Goal: Task Accomplishment & Management: Manage account settings

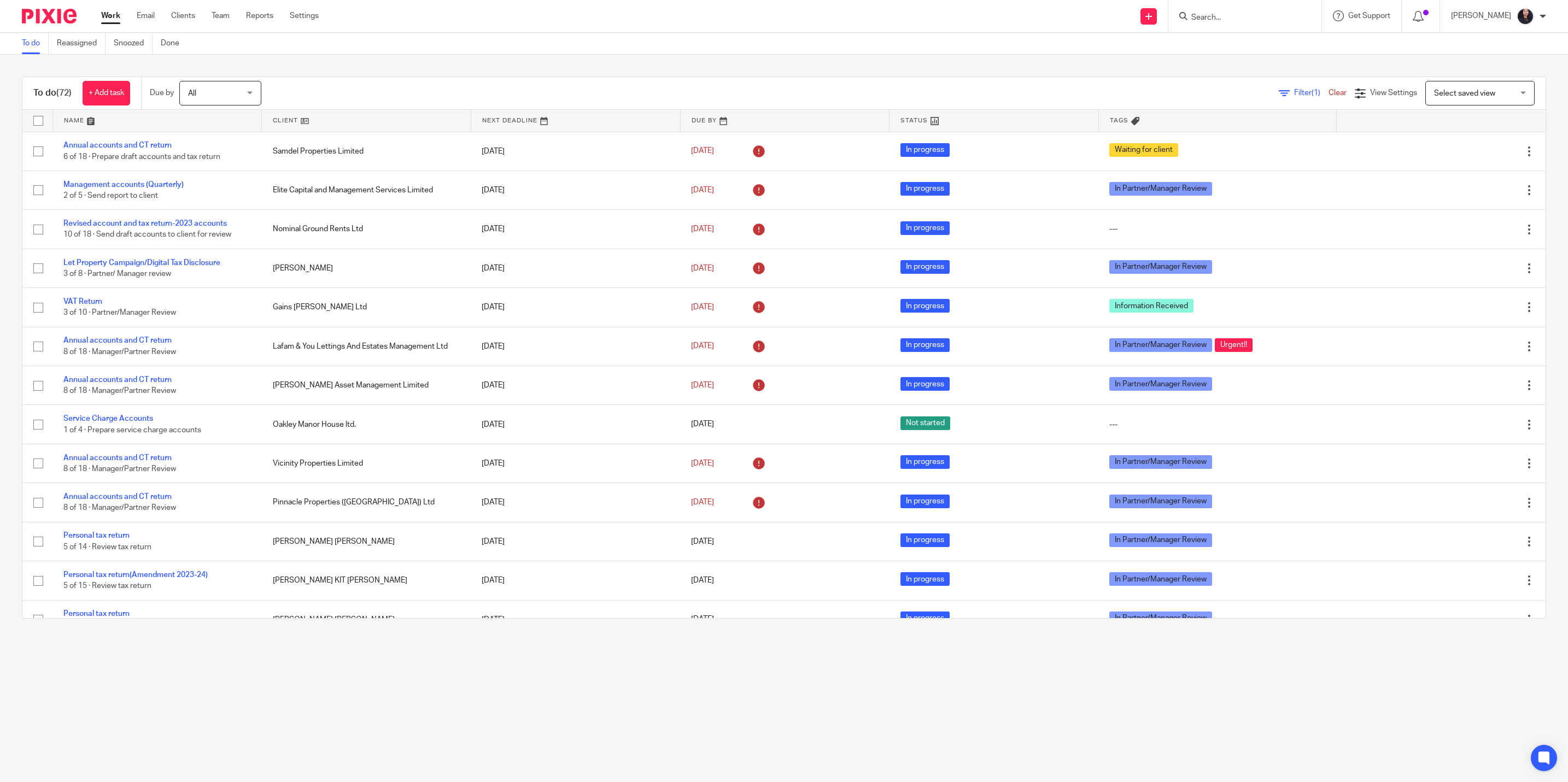
click at [1445, 66] on div "To do (72) + Add task Due by All All Today Tomorrow This week Next week This mo…" at bounding box center [784, 347] width 1568 height 586
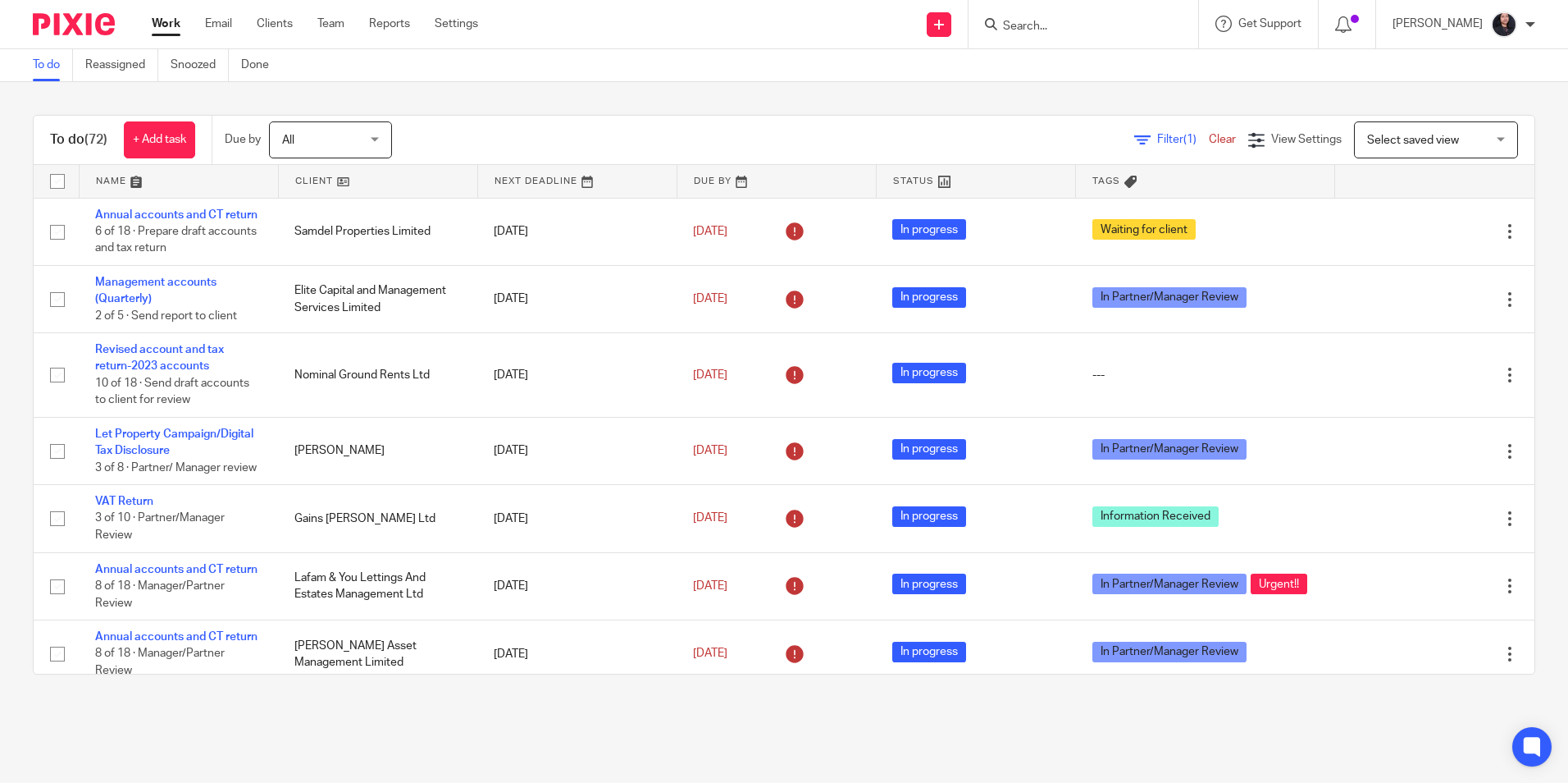
click at [1046, 30] on input "Search" at bounding box center [1076, 27] width 148 height 15
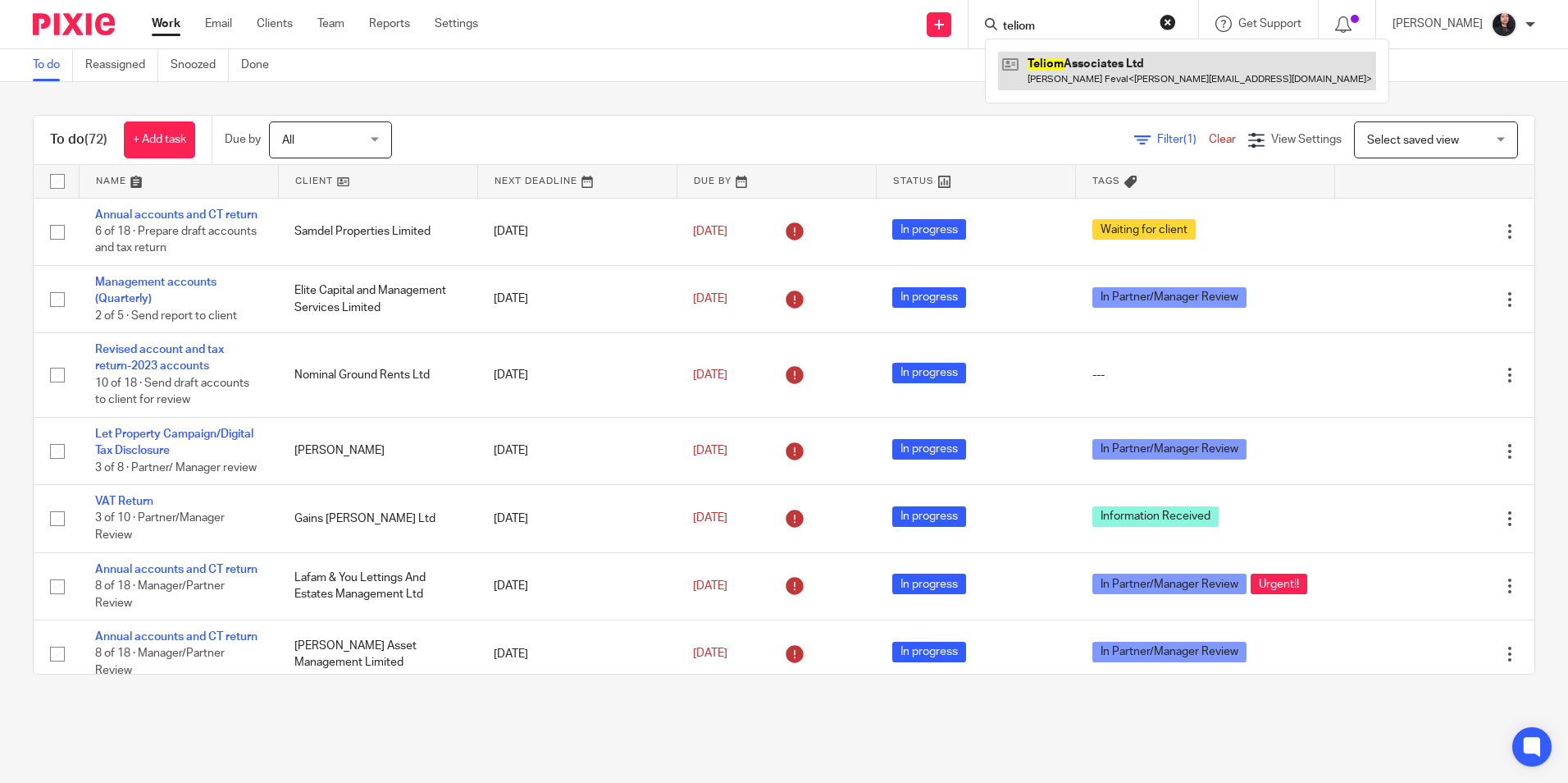
type input "teliom"
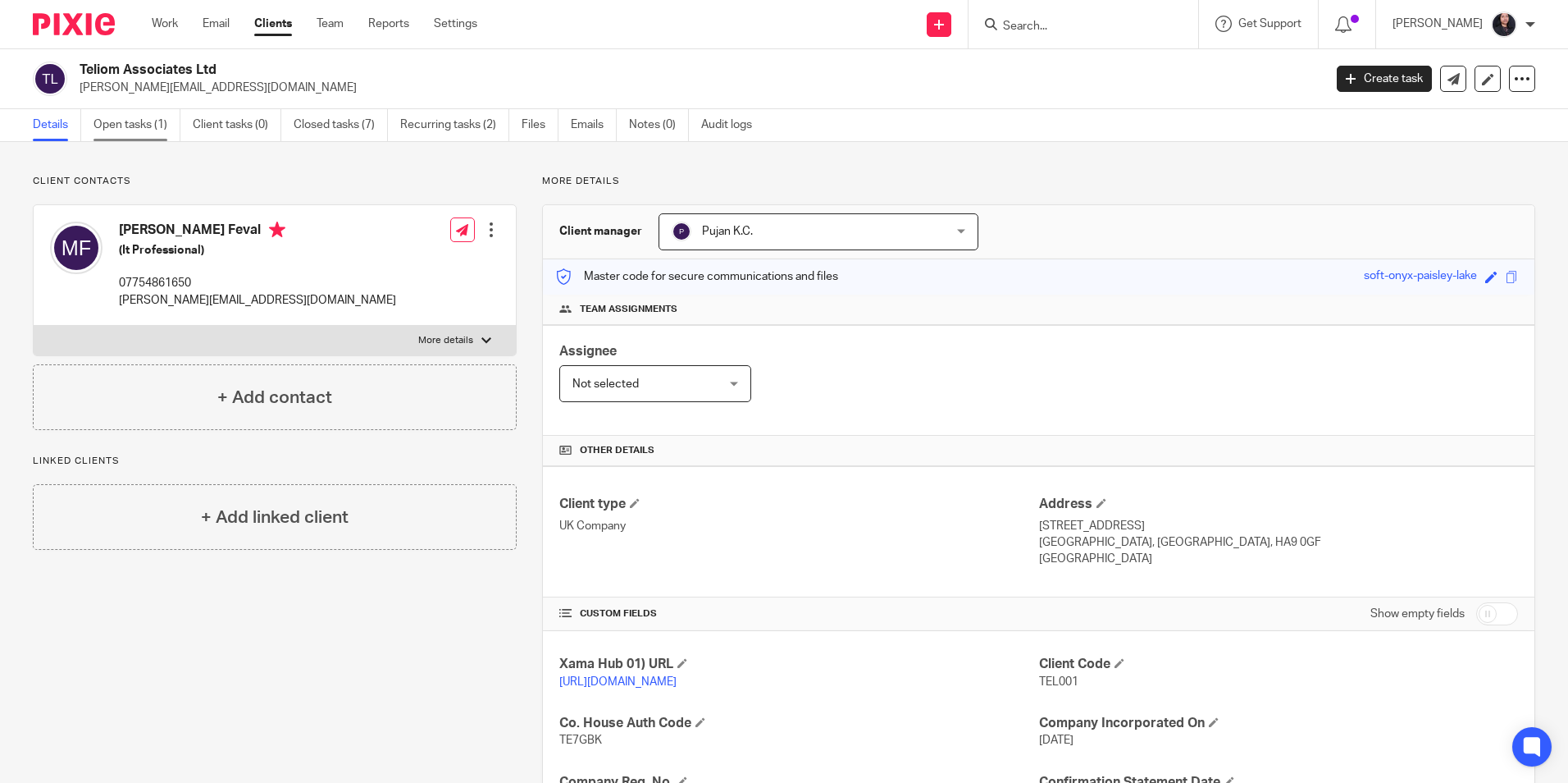
click at [163, 140] on link "Open tasks (1)" at bounding box center [136, 124] width 87 height 32
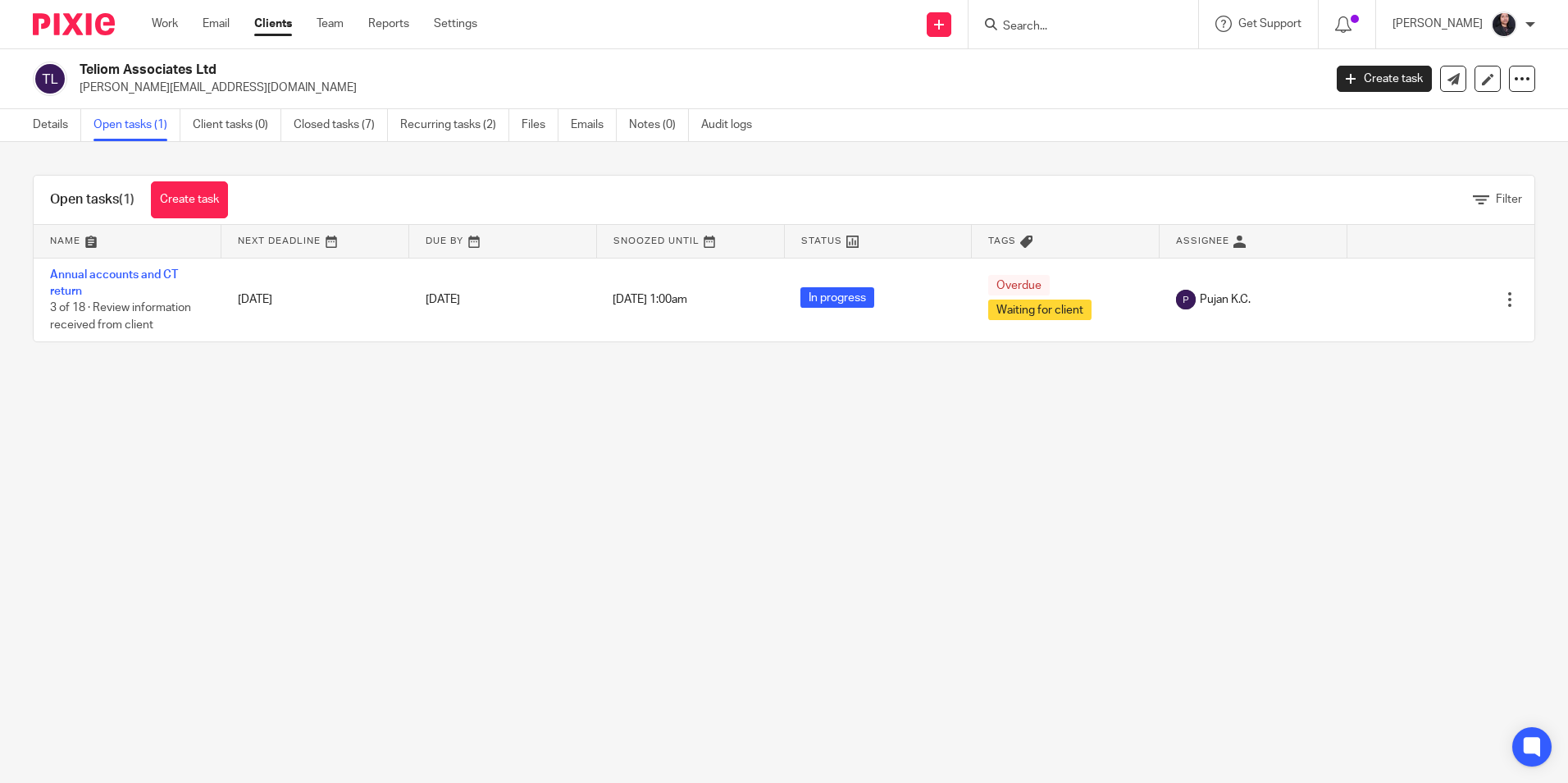
drag, startPoint x: 80, startPoint y: 65, endPoint x: 224, endPoint y: 66, distance: 144.0
click at [224, 66] on h2 "Teliom Associates Ltd" at bounding box center [573, 69] width 986 height 17
copy h2 "Teliom Associates Ltd"
click at [1037, 34] on input "Search" at bounding box center [1076, 27] width 148 height 15
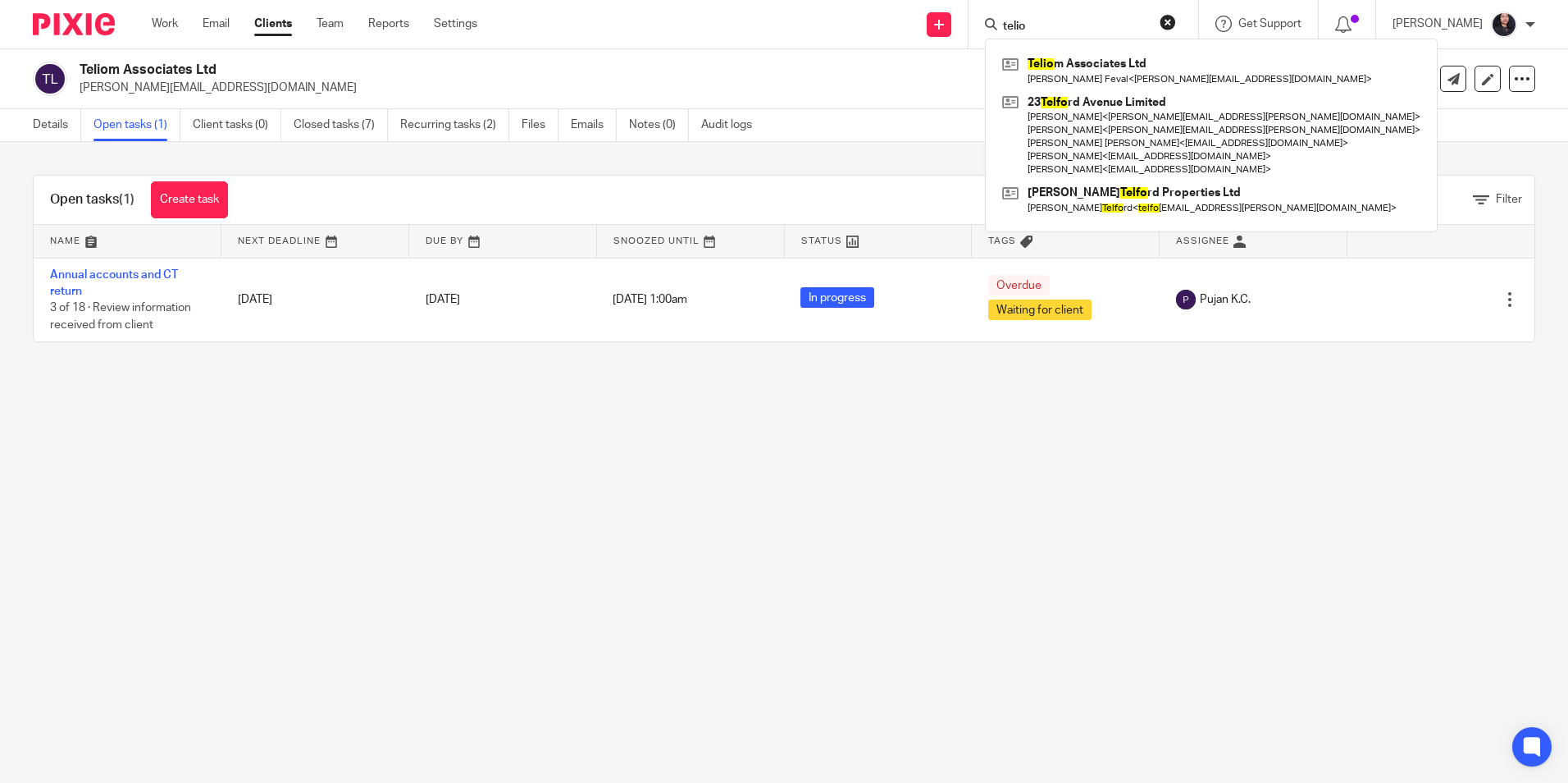
type input "telio"
click at [1165, 21] on button "reset" at bounding box center [1168, 22] width 16 height 16
click at [1079, 29] on input "Search" at bounding box center [1066, 27] width 148 height 15
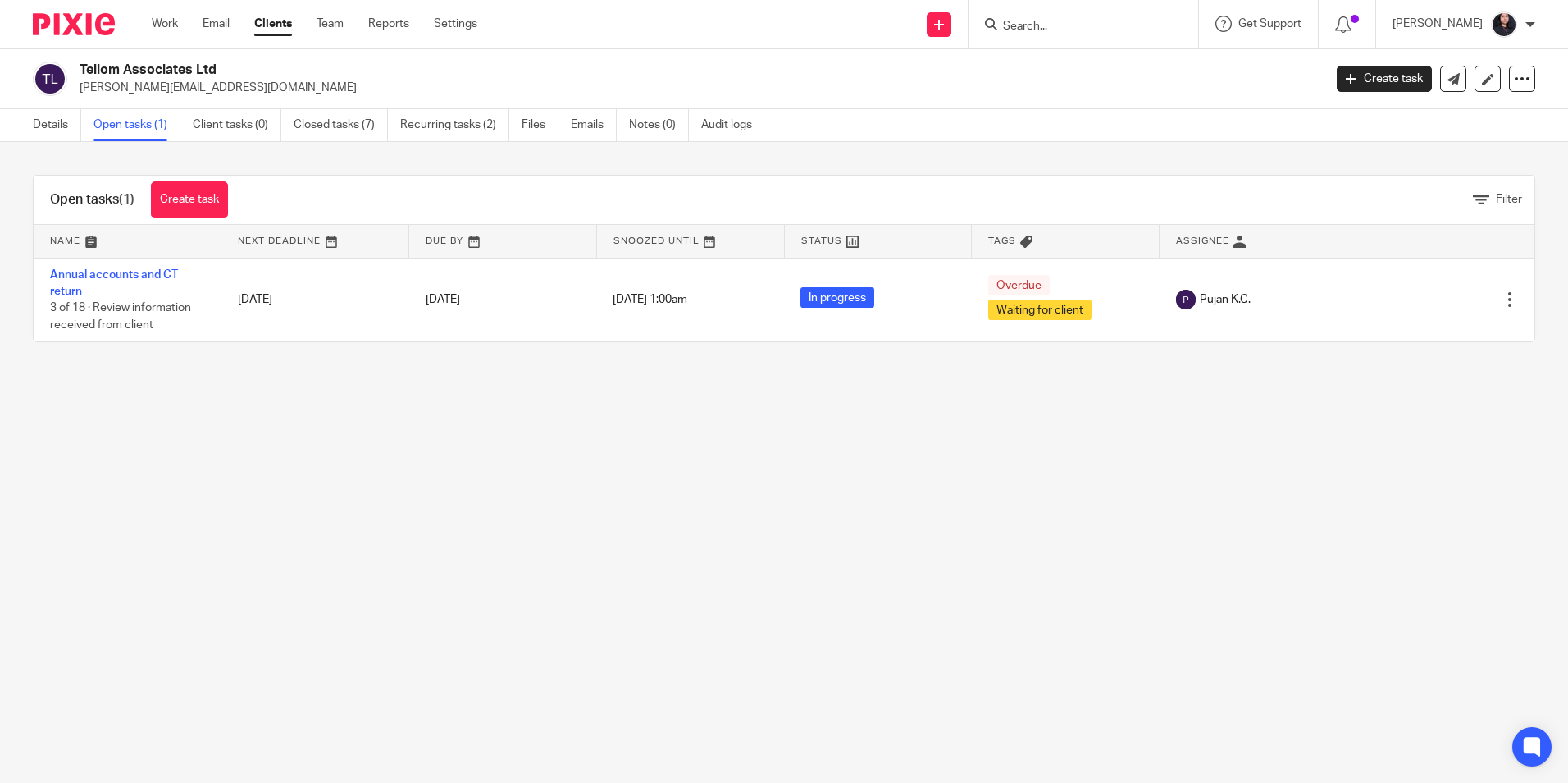
paste input "Charlotte Roisin Ashley"
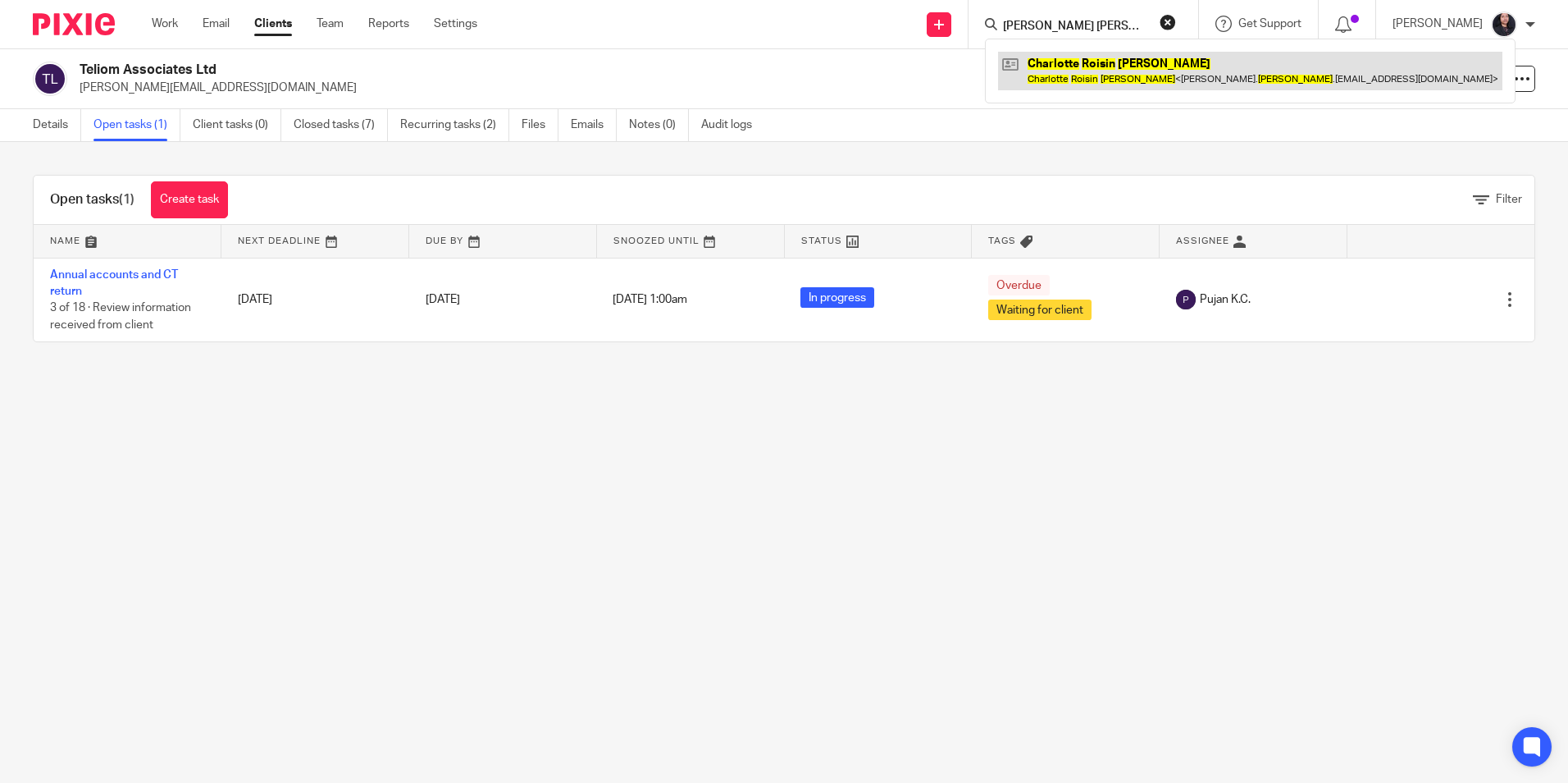
type input "Charlotte Roisin Ashley"
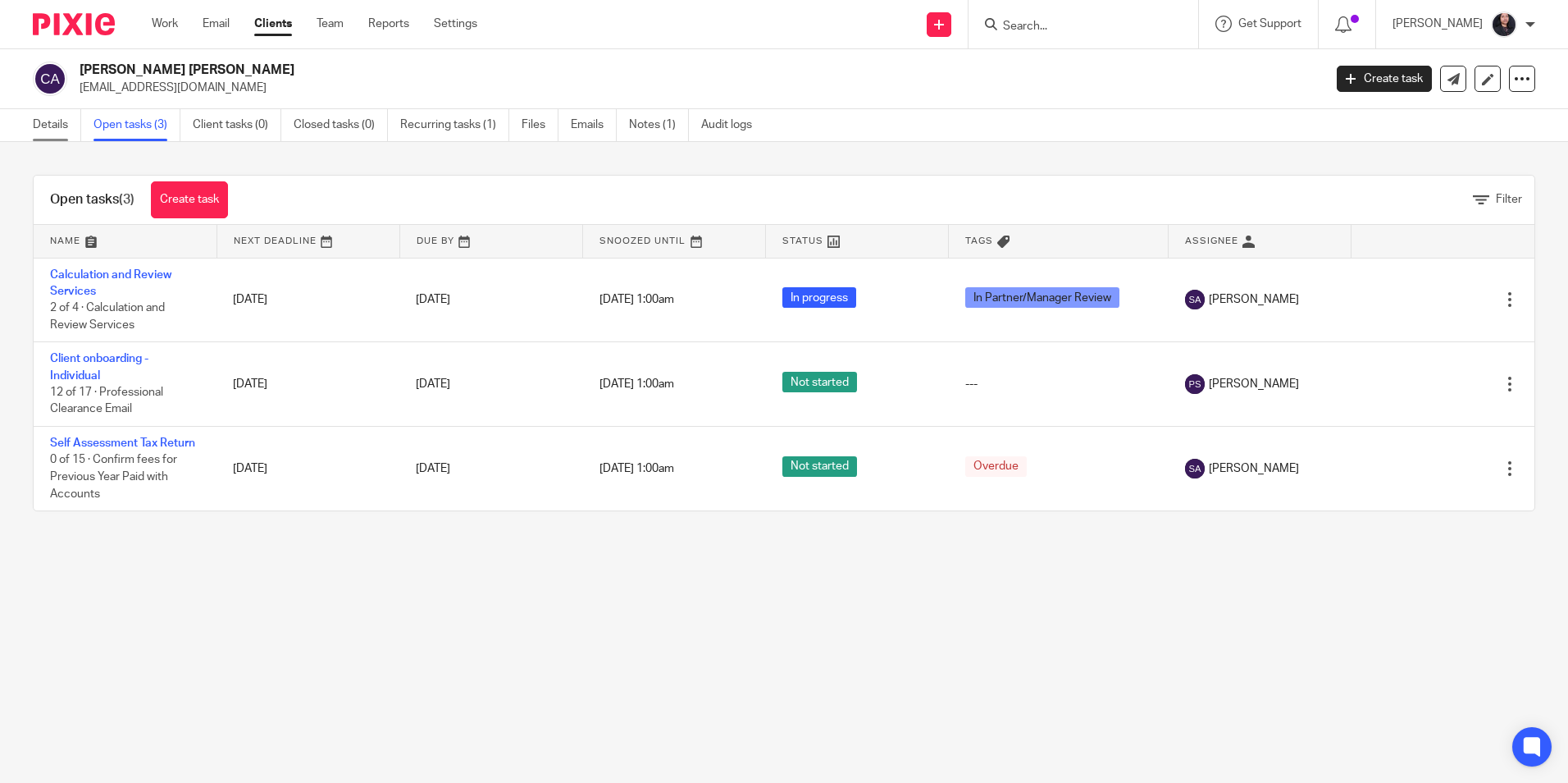
click at [58, 138] on link "Details" at bounding box center [57, 124] width 48 height 32
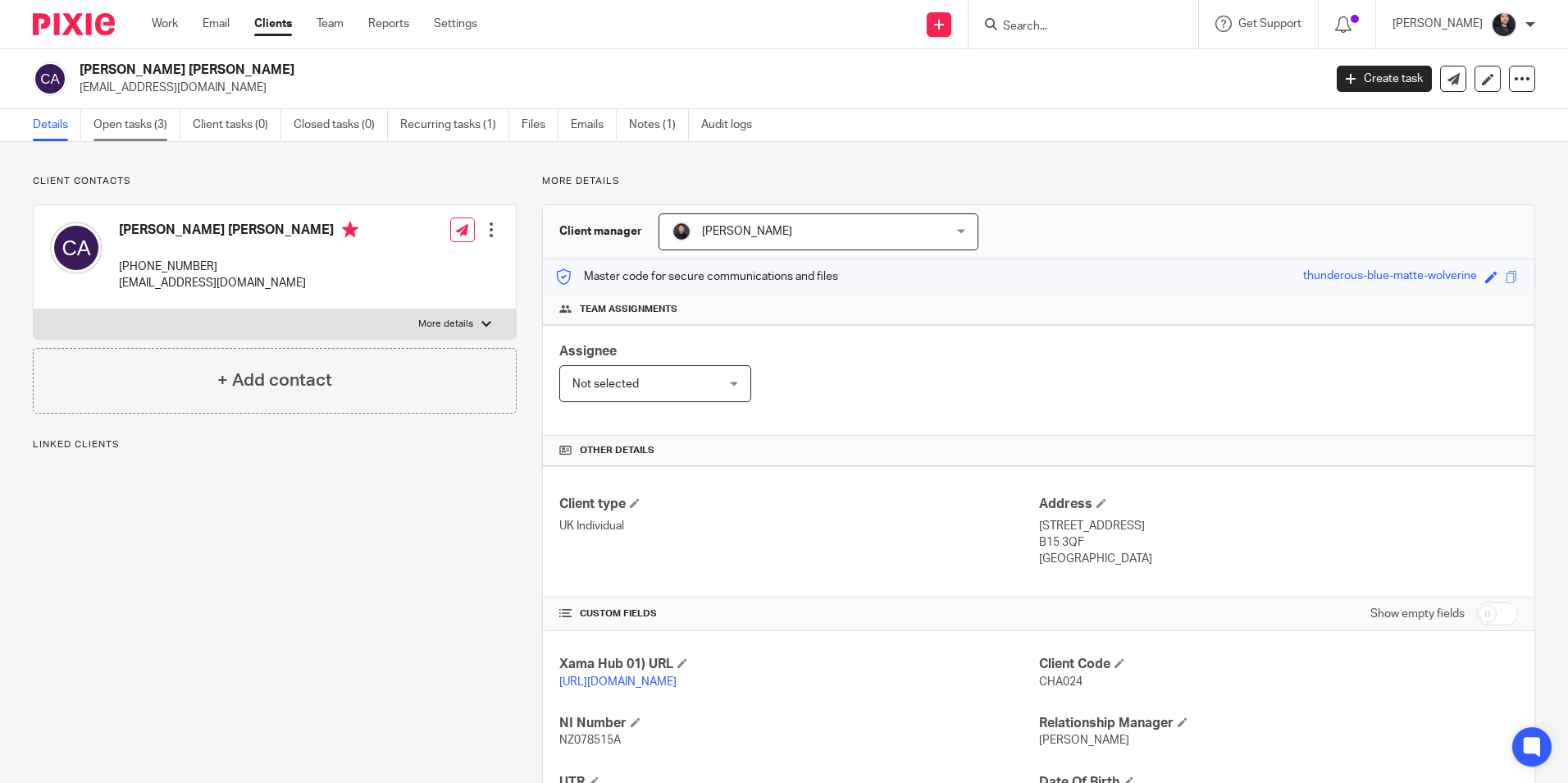
click at [133, 127] on link "Open tasks (3)" at bounding box center [136, 124] width 87 height 32
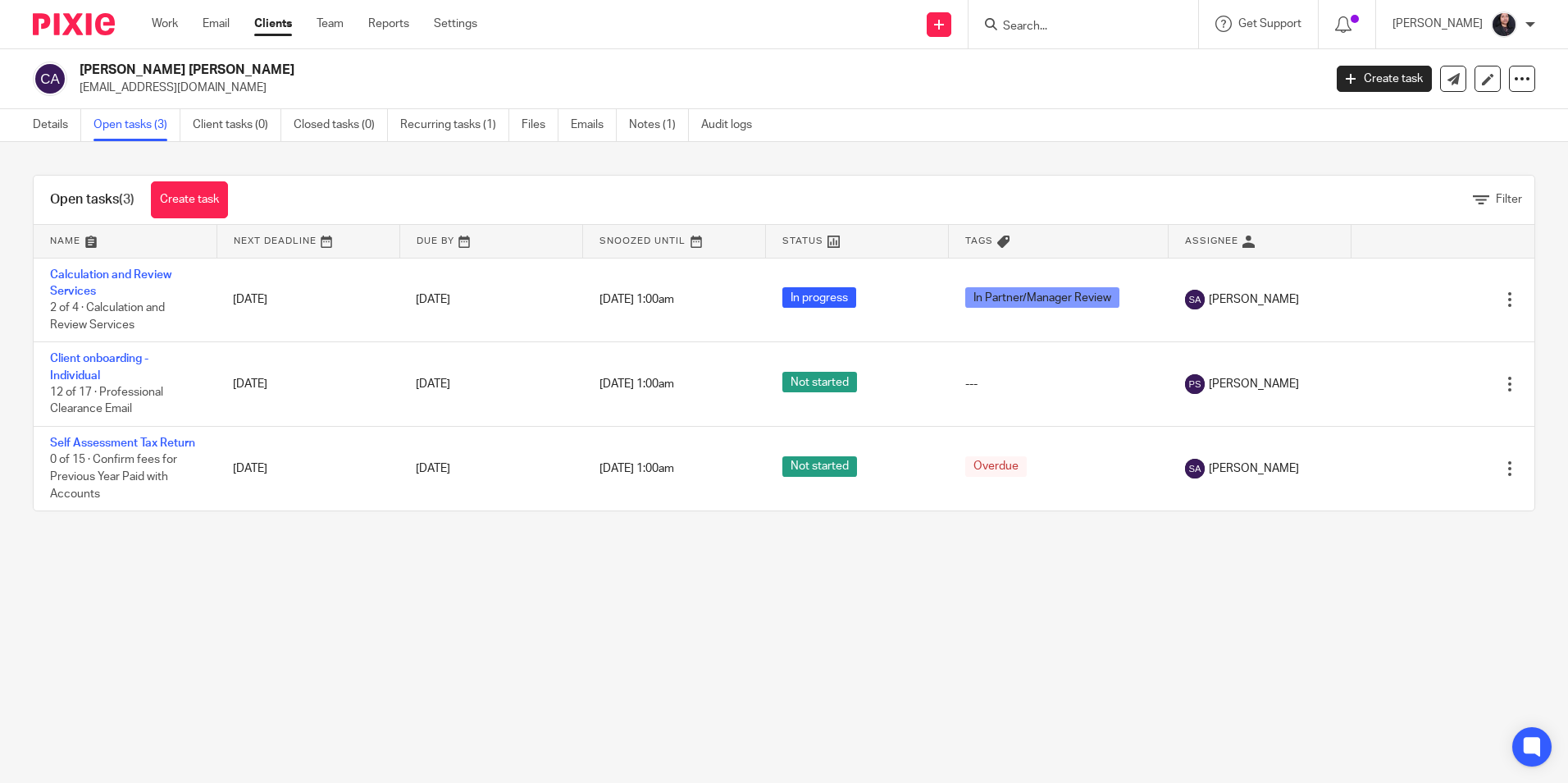
drag, startPoint x: 226, startPoint y: 69, endPoint x: 78, endPoint y: 69, distance: 148.0
click at [78, 69] on div "Charlotte Roisin Ashley charlie.ashley.home@gmail.com" at bounding box center [672, 79] width 1279 height 35
copy h2 "Charlotte Roisin Ashley"
click at [1116, 26] on input "Search" at bounding box center [1076, 27] width 148 height 15
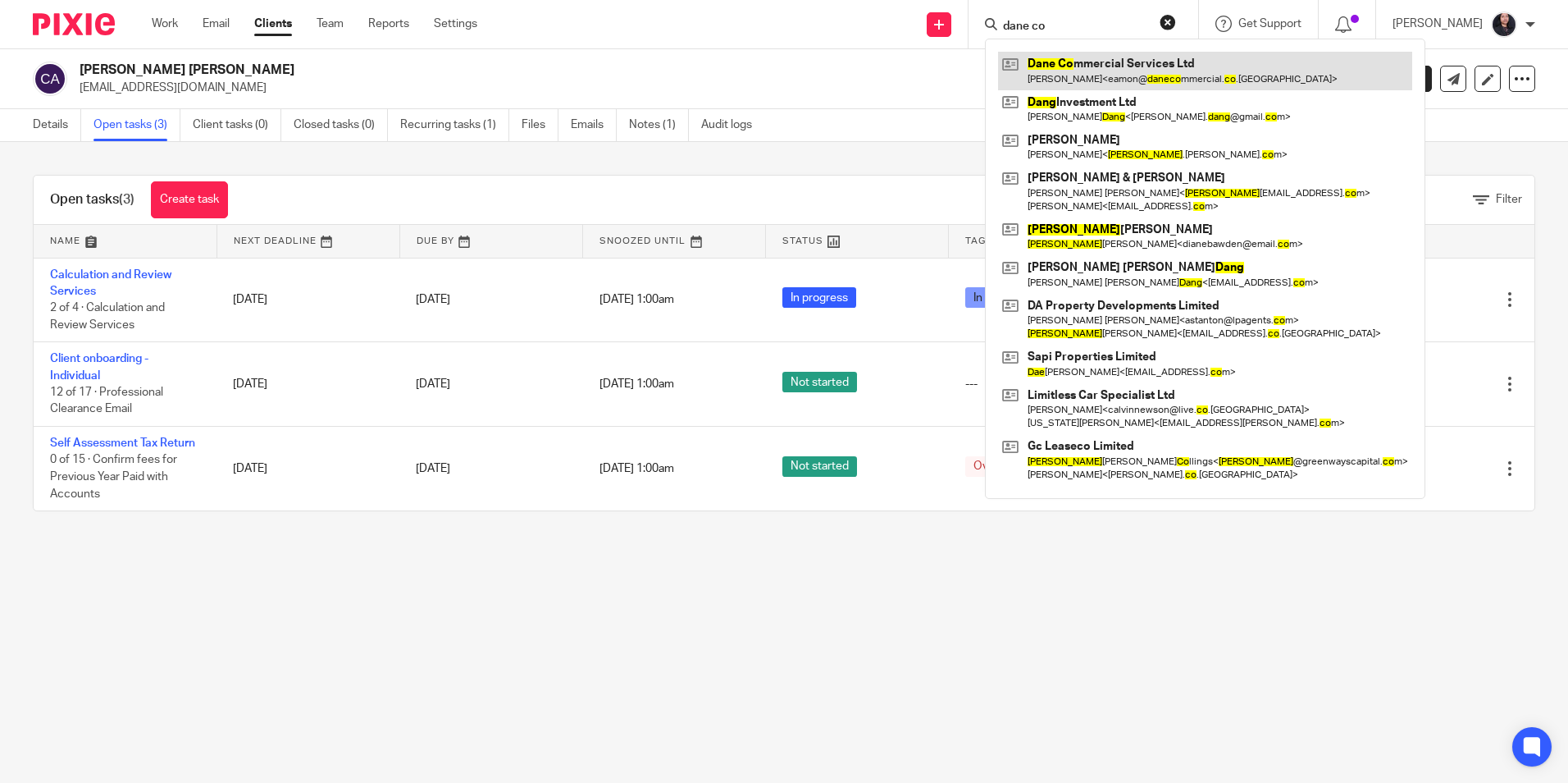
type input "dane co"
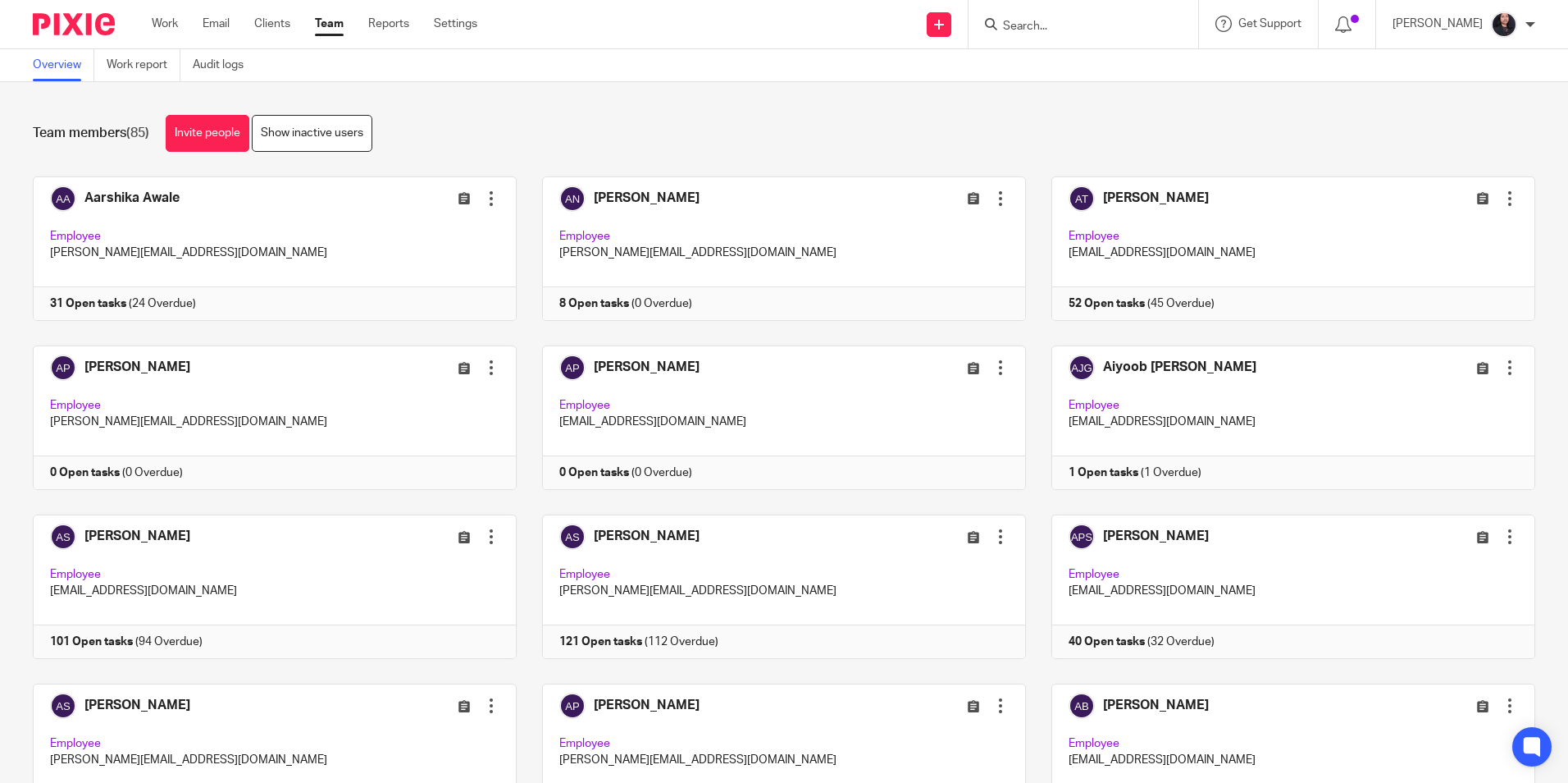
click at [728, 122] on div "Team members (85) Invite people Show inactive users" at bounding box center [784, 133] width 1502 height 37
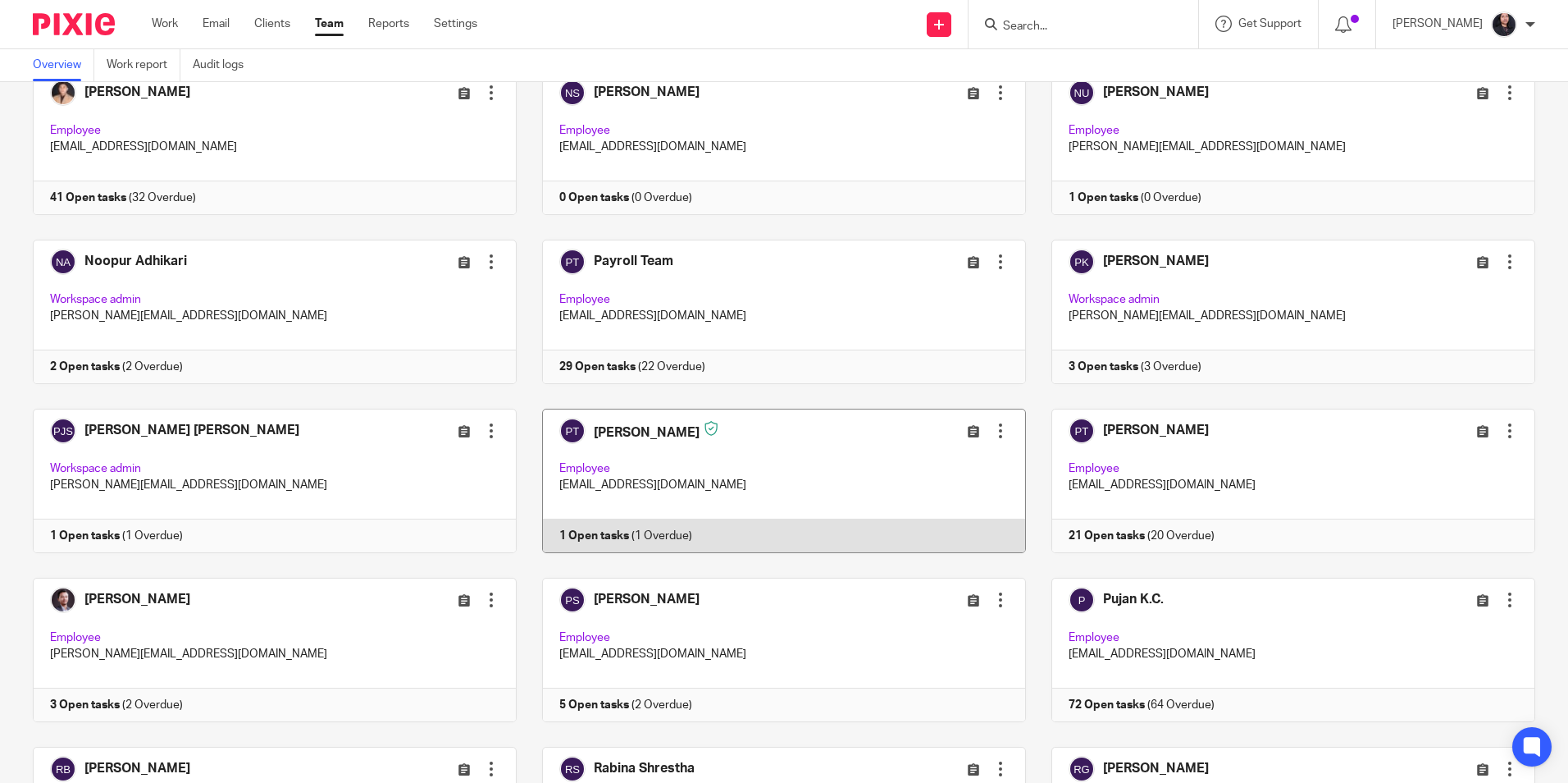
click at [794, 476] on link at bounding box center [772, 481] width 510 height 144
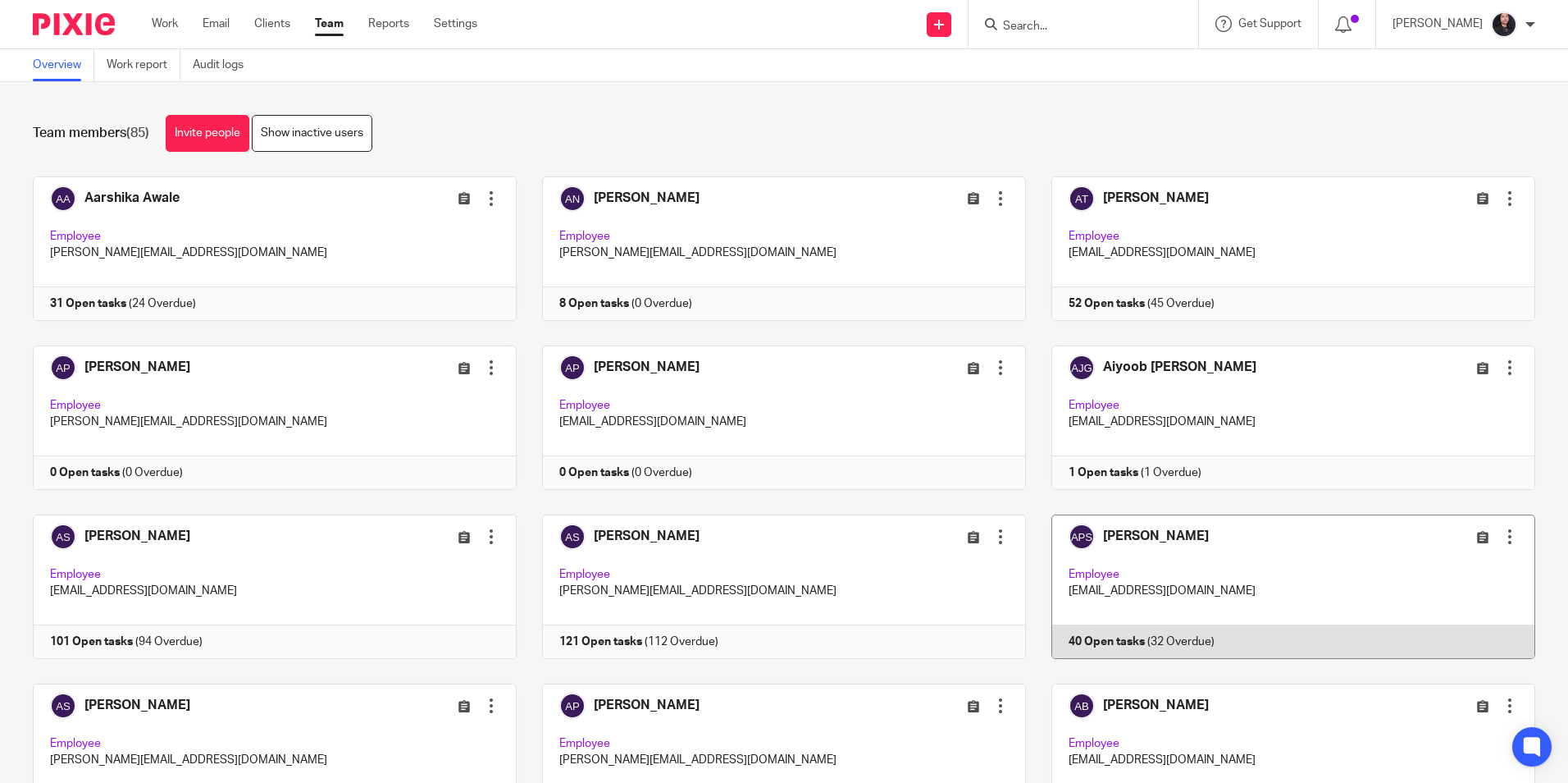
scroll to position [2473, 0]
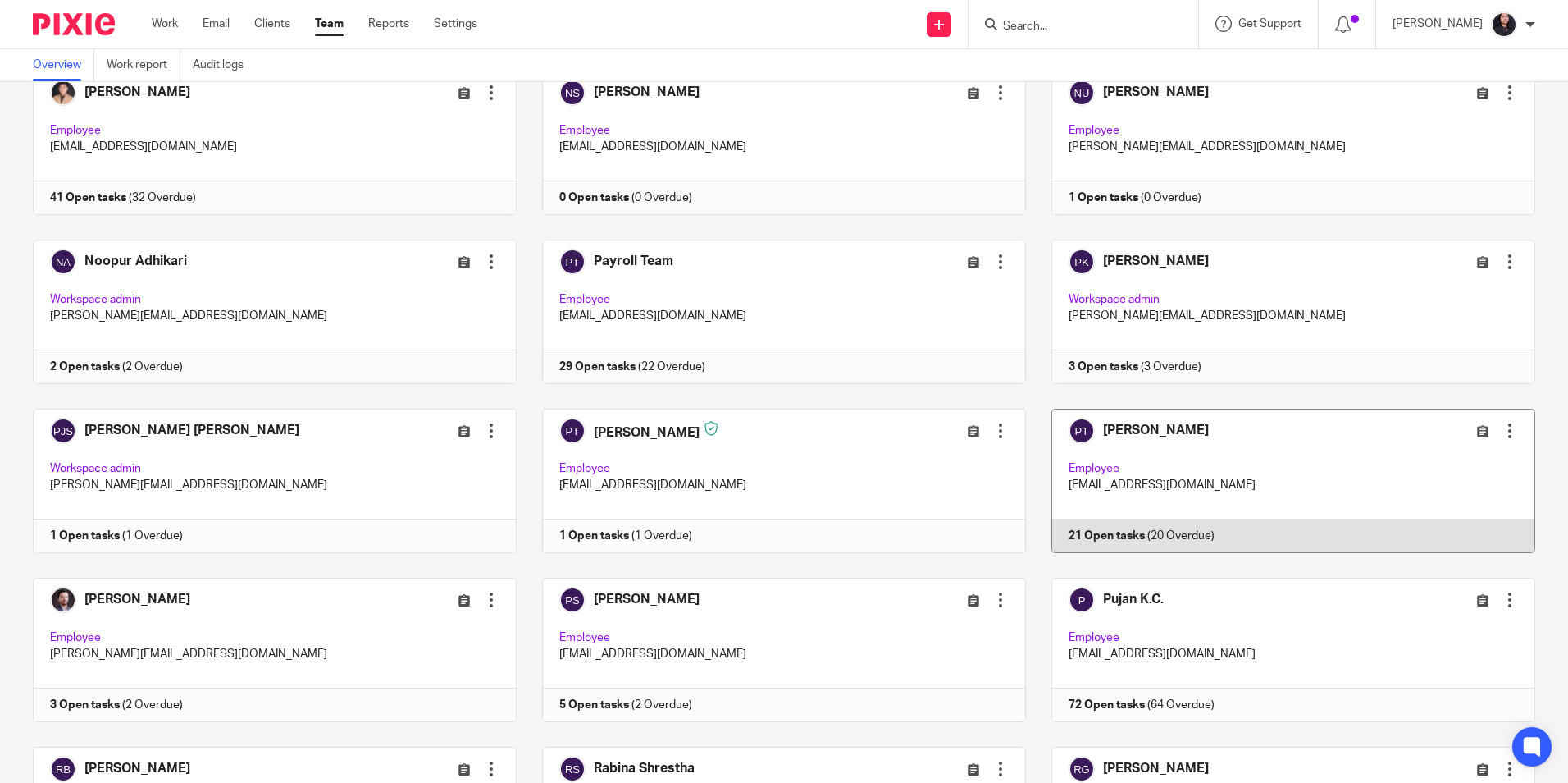
click at [1147, 461] on link at bounding box center [1281, 481] width 510 height 144
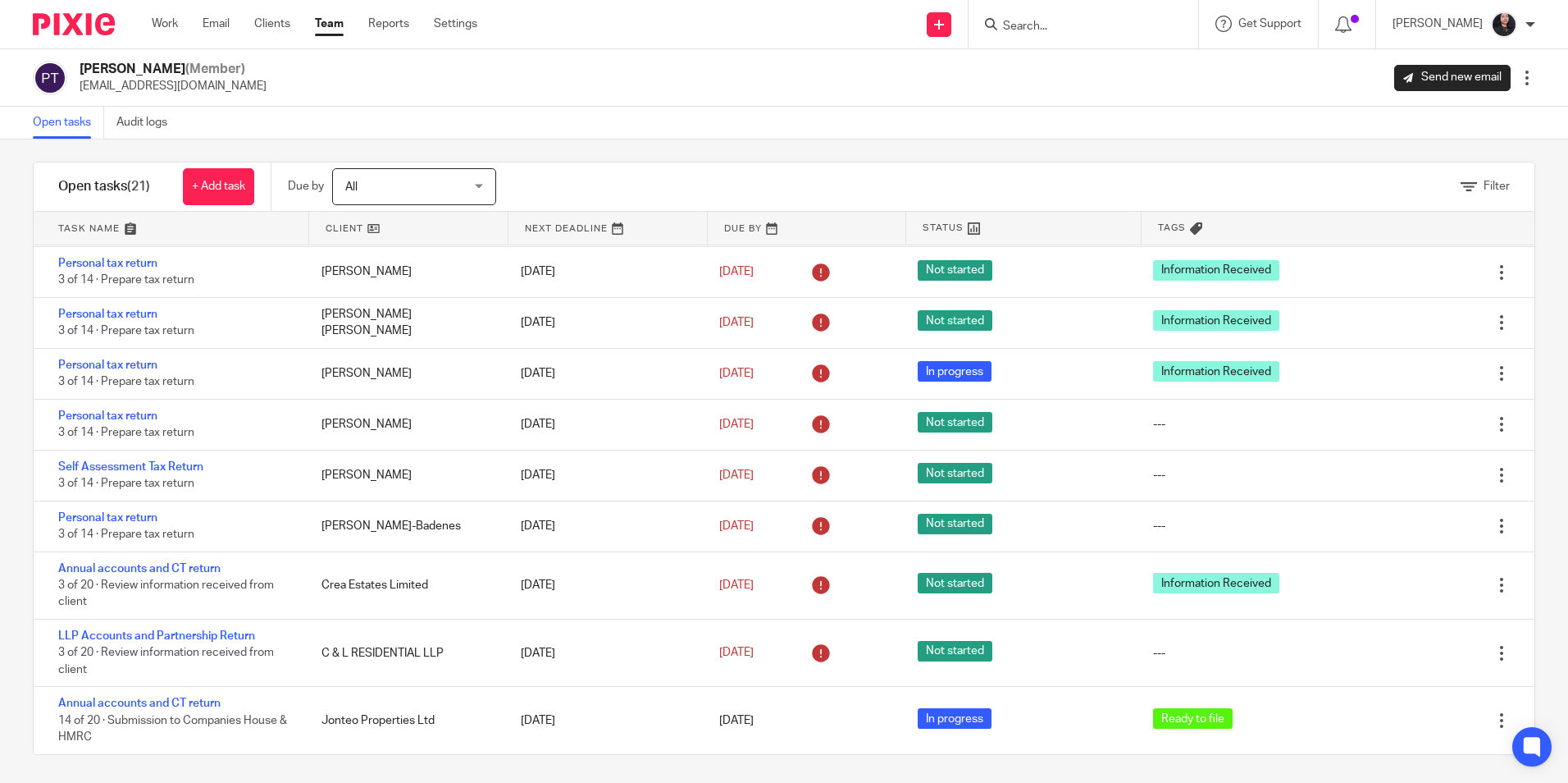
scroll to position [16, 0]
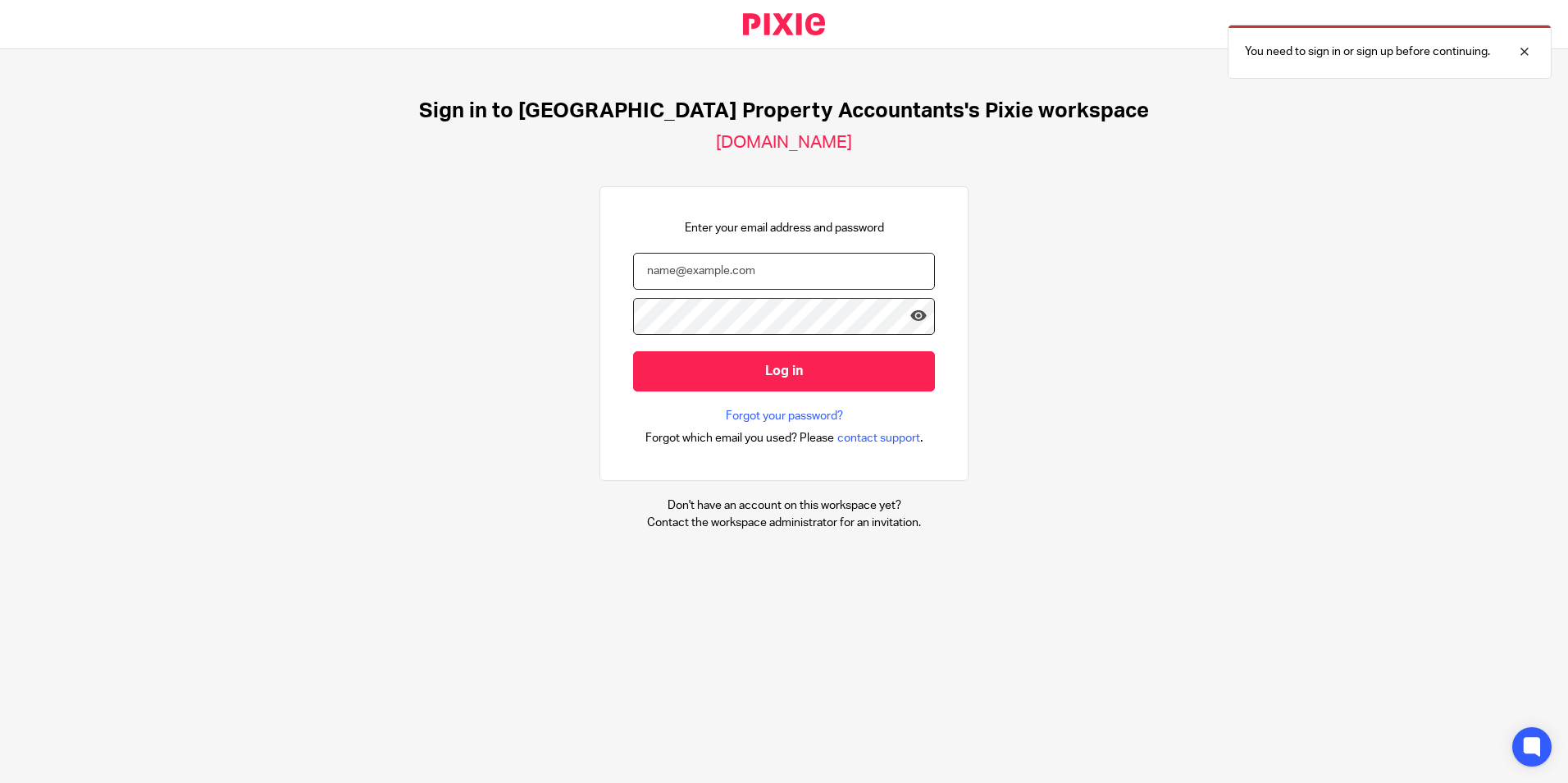
type input "[EMAIL_ADDRESS][DOMAIN_NAME]"
click at [795, 273] on input "[EMAIL_ADDRESS][DOMAIN_NAME]" at bounding box center [784, 271] width 302 height 37
type input "[PERSON_NAME][EMAIL_ADDRESS][DOMAIN_NAME]"
click at [910, 321] on icon at bounding box center [919, 316] width 16 height 16
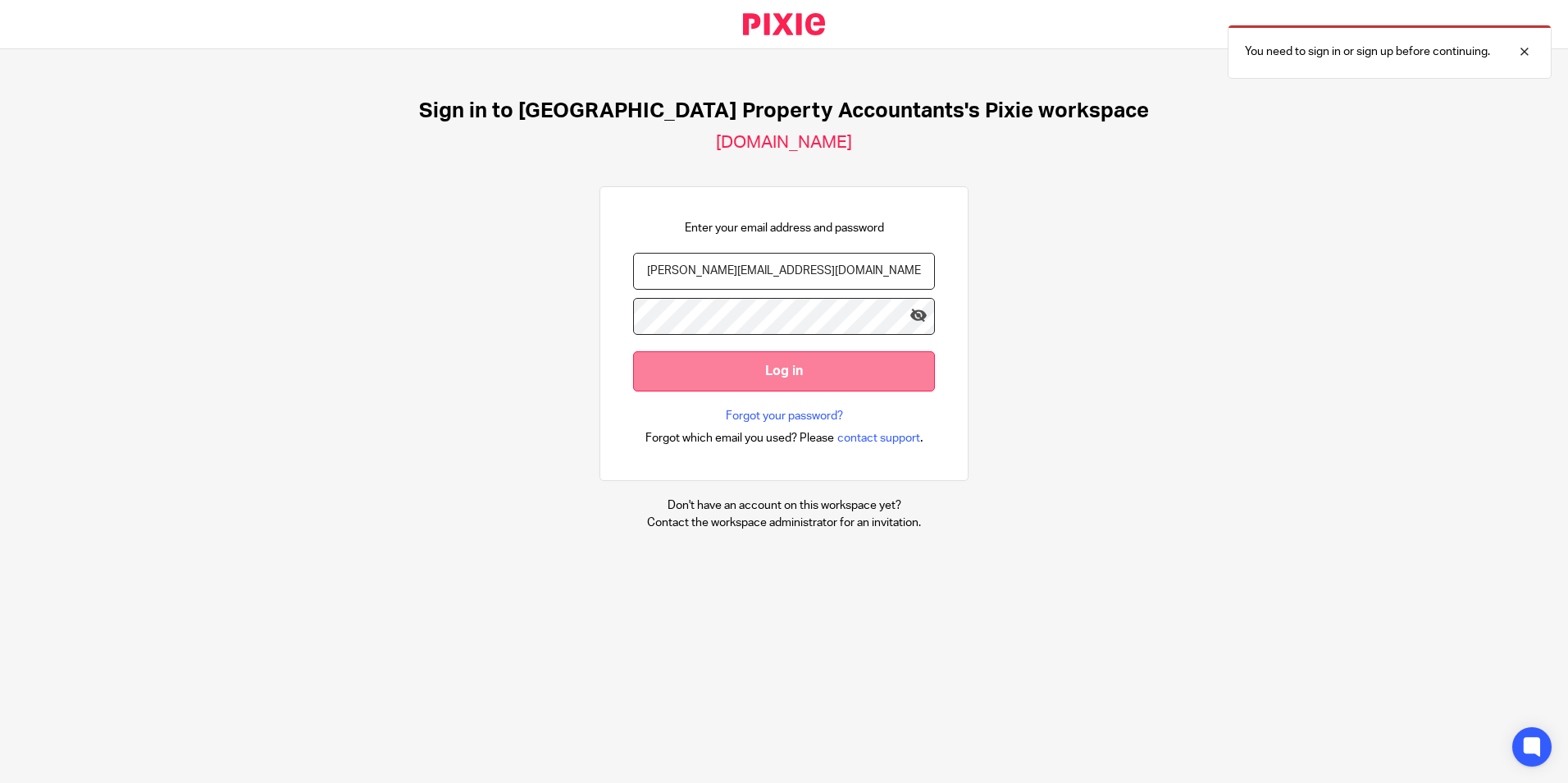
click at [818, 368] on input "Log in" at bounding box center [784, 371] width 302 height 40
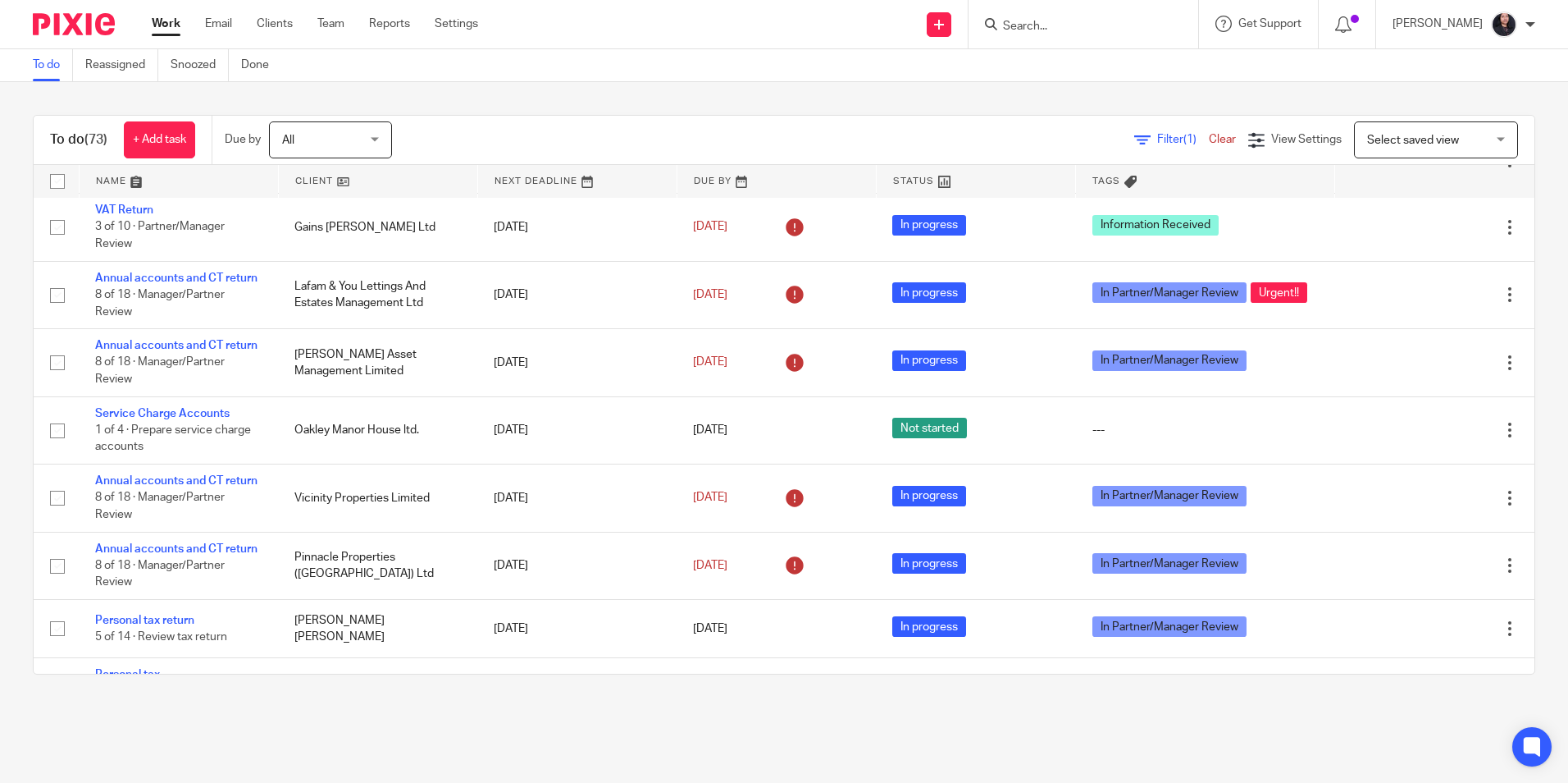
scroll to position [246, 0]
